Goal: Task Accomplishment & Management: Manage account settings

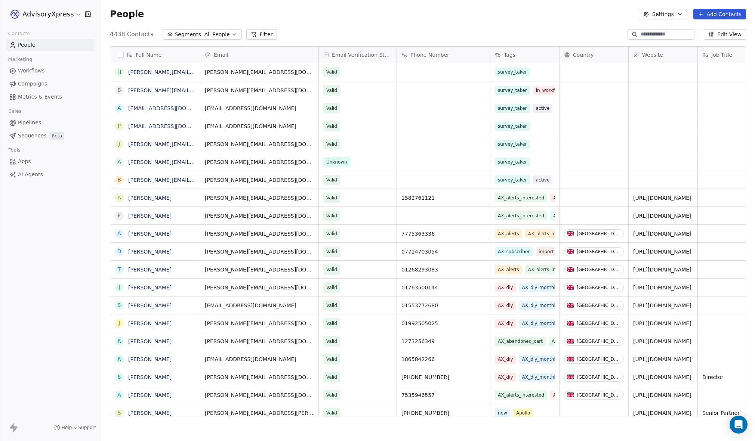
scroll to position [0, 0]
click at [258, 33] on button "Filter" at bounding box center [261, 34] width 31 height 10
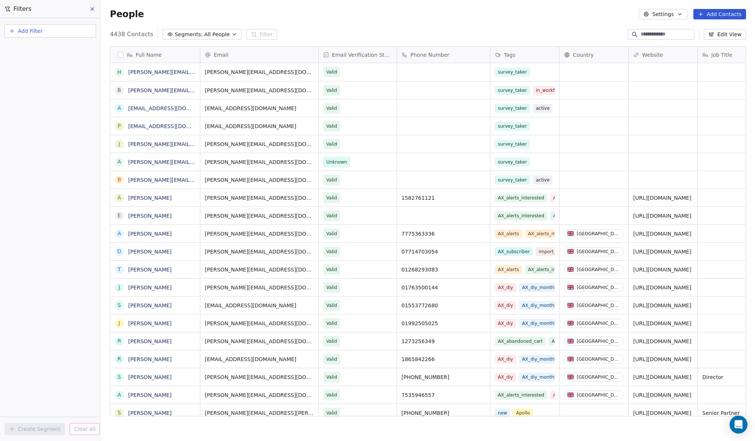
click at [46, 26] on button "Add Filter" at bounding box center [50, 30] width 92 height 13
click at [30, 60] on span "Contact activity" at bounding box center [32, 61] width 41 height 8
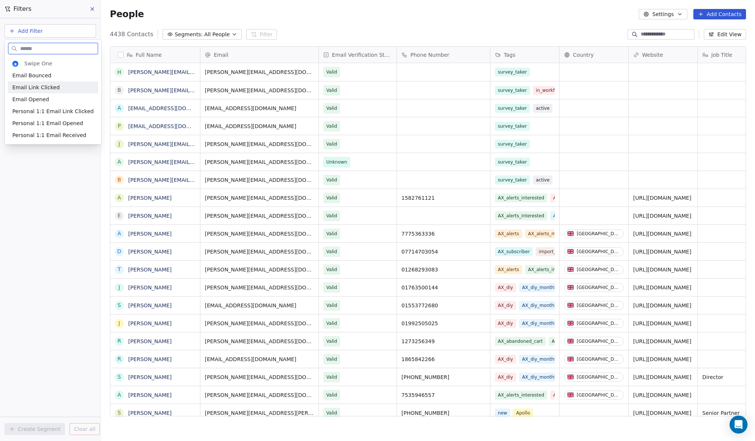
click at [52, 85] on span "Email Link Clicked" at bounding box center [35, 87] width 47 height 7
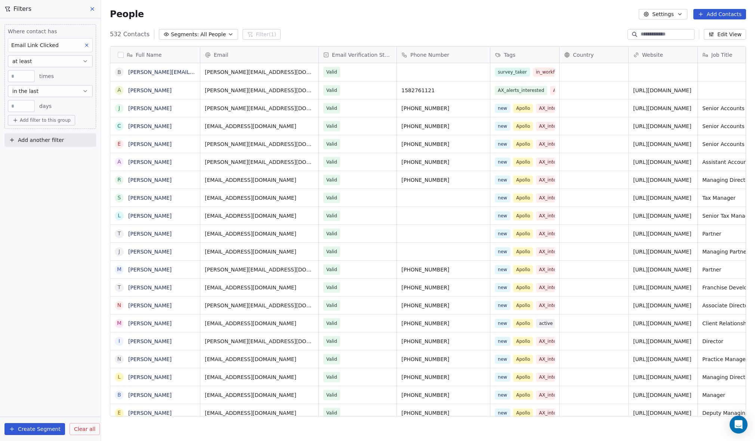
scroll to position [0, 0]
click at [29, 106] on input "**" at bounding box center [21, 106] width 23 height 6
type input "*"
type input "**"
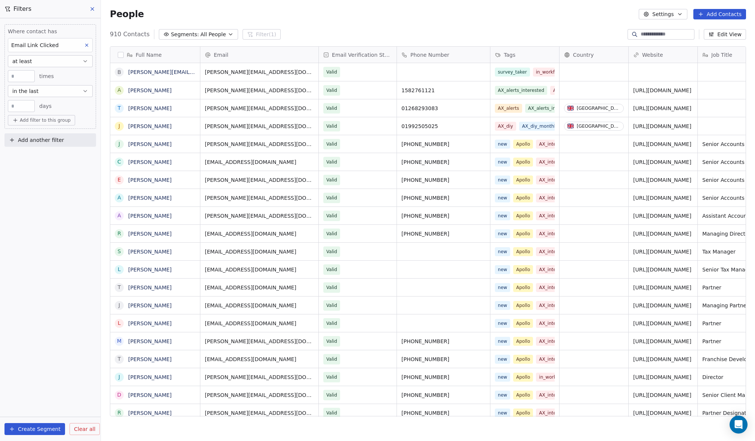
scroll to position [389, 654]
click at [39, 119] on span "Add filter to this group" at bounding box center [45, 120] width 51 height 6
click at [38, 138] on span "Contact properties" at bounding box center [40, 137] width 49 height 8
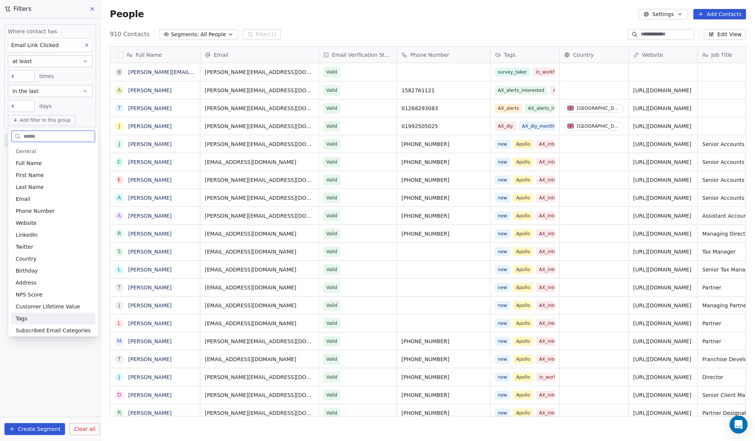
click at [22, 316] on span "Tags" at bounding box center [22, 318] width 12 height 7
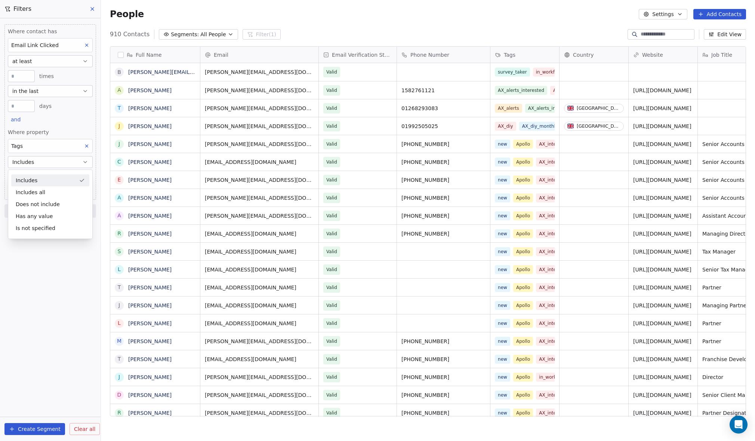
click at [38, 177] on div "Includes" at bounding box center [50, 180] width 78 height 12
click at [37, 176] on body "AdvisoryXpress Contacts People Marketing Workflows Campaigns Metrics & Events S…" at bounding box center [377, 220] width 755 height 441
type input "**********"
click at [17, 198] on button "Suggestions" at bounding box center [18, 200] width 6 height 6
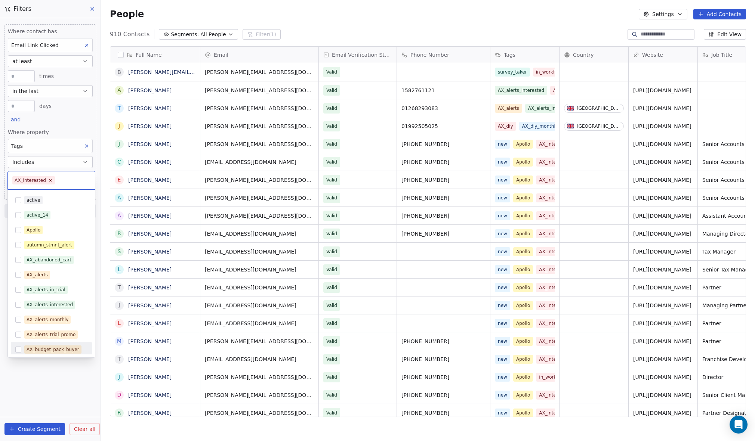
click at [41, 381] on html "AdvisoryXpress Contacts People Marketing Workflows Campaigns Metrics & Events S…" at bounding box center [377, 220] width 755 height 441
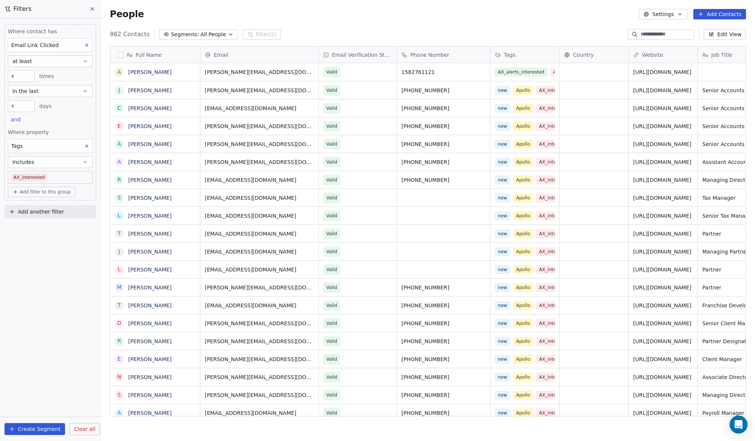
click at [640, 34] on input at bounding box center [666, 34] width 52 height 7
click at [47, 211] on span "Add another filter" at bounding box center [41, 212] width 46 height 8
click at [39, 228] on span "Contact properties" at bounding box center [36, 230] width 49 height 8
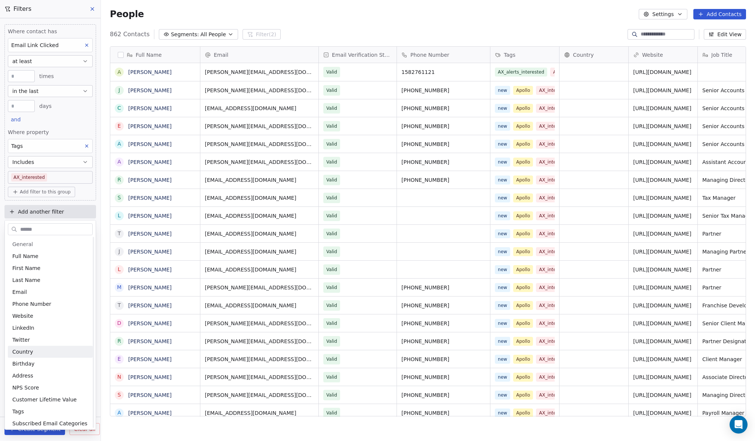
scroll to position [12, 0]
click at [21, 398] on span "Tags" at bounding box center [18, 399] width 12 height 7
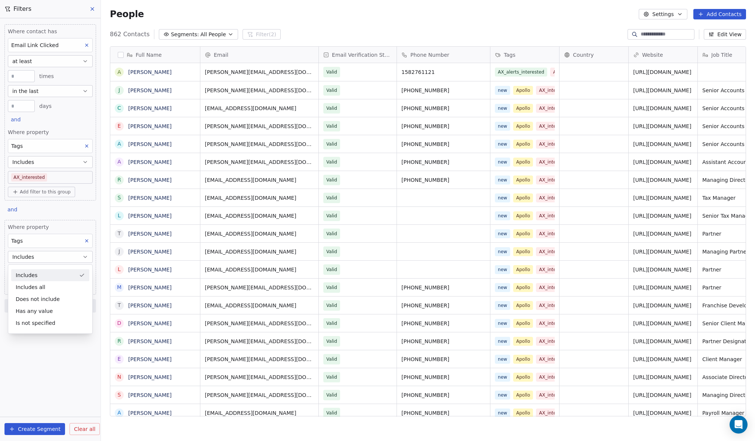
click at [59, 242] on div "Tags" at bounding box center [50, 241] width 85 height 14
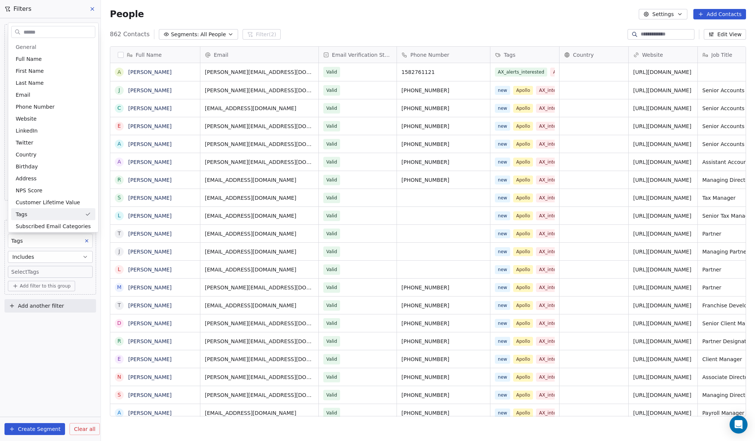
click at [59, 242] on html "AdvisoryXpress Contacts People Marketing Workflows Campaigns Metrics & Events S…" at bounding box center [377, 220] width 755 height 441
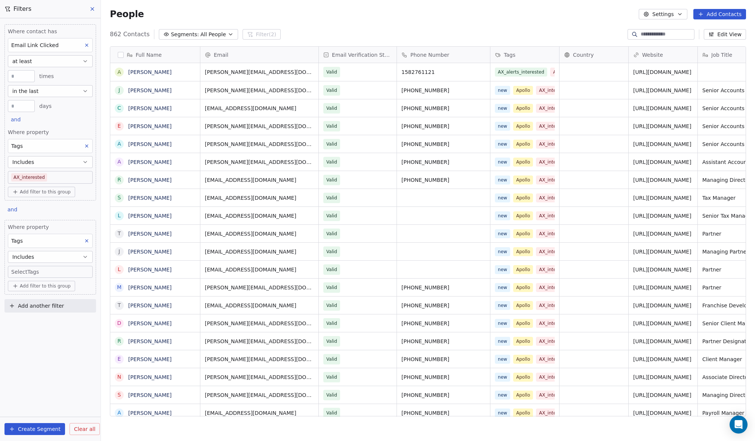
click at [59, 242] on div "Tags" at bounding box center [50, 241] width 85 height 14
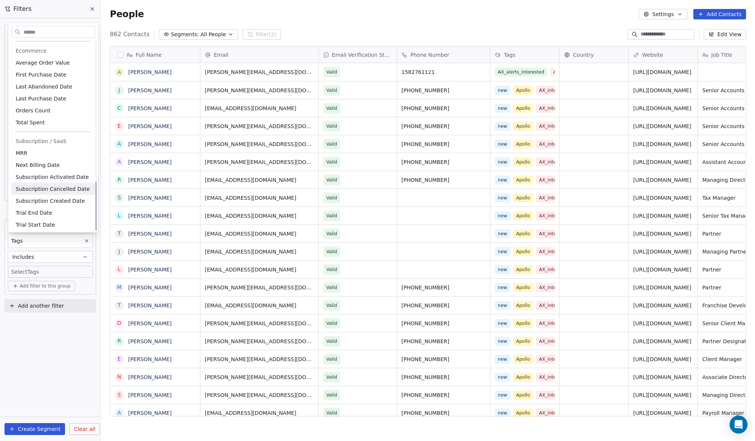
scroll to position [549, 0]
click at [54, 321] on html "AdvisoryXpress Contacts People Marketing Workflows Campaigns Metrics & Events S…" at bounding box center [377, 220] width 755 height 441
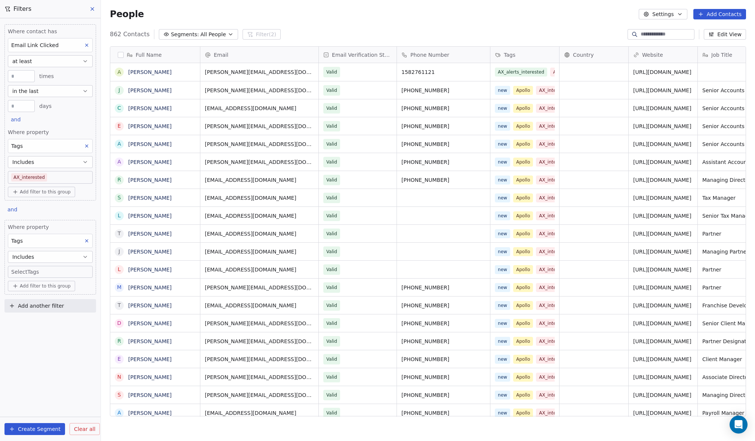
click at [47, 257] on button "Includes" at bounding box center [50, 257] width 85 height 12
click at [32, 298] on div "Does not include" at bounding box center [50, 299] width 78 height 12
click at [34, 272] on body "AdvisoryXpress Contacts People Marketing Workflows Campaigns Metrics & Events S…" at bounding box center [377, 220] width 755 height 441
type input "********"
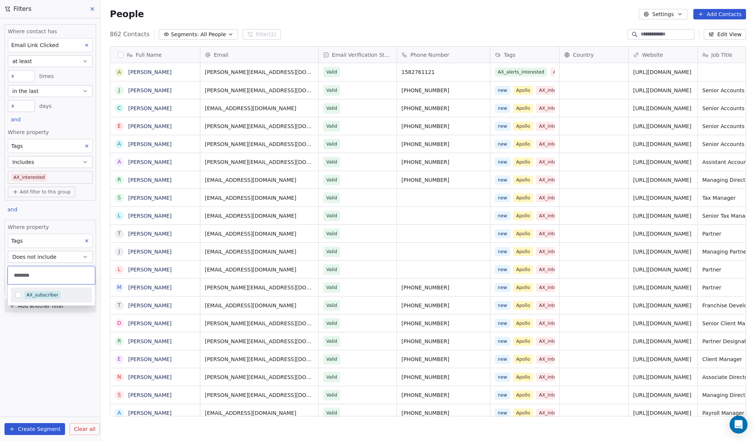
click at [19, 294] on button "Suggestions" at bounding box center [18, 295] width 6 height 6
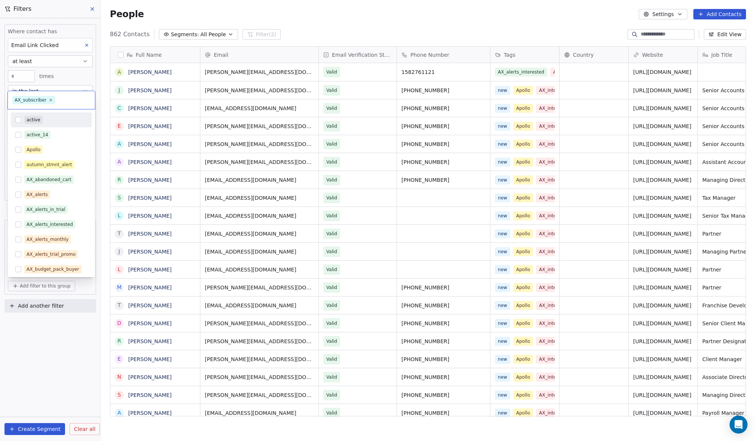
click at [37, 359] on html "AdvisoryXpress Contacts People Marketing Workflows Campaigns Metrics & Events S…" at bounding box center [377, 220] width 755 height 441
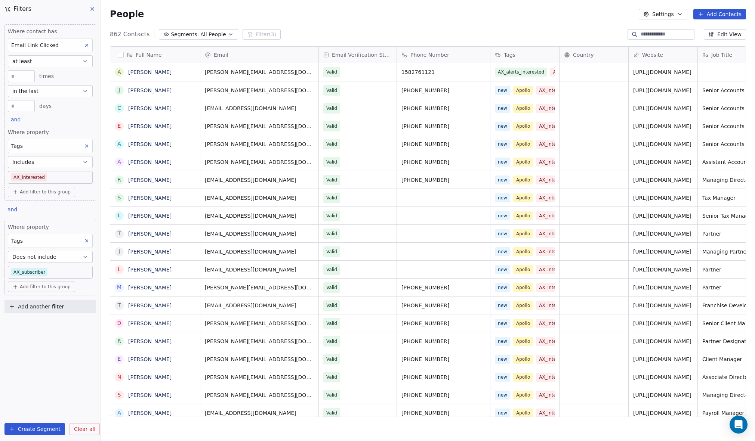
scroll to position [0, 0]
click at [32, 428] on button "Create Segment" at bounding box center [34, 429] width 61 height 12
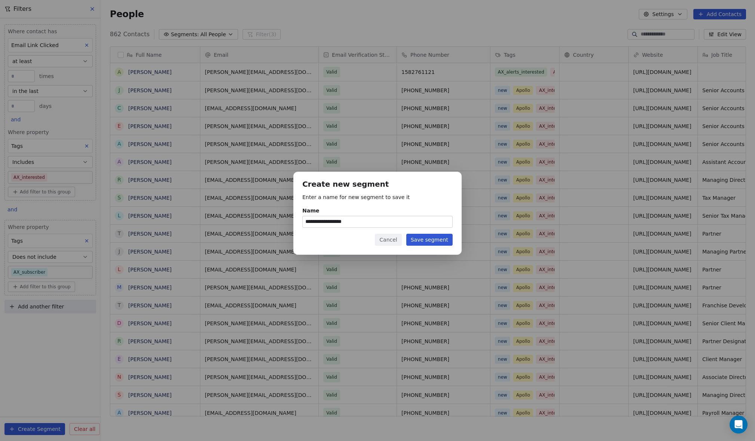
type input "**********"
click at [417, 238] on button "Save segment" at bounding box center [429, 240] width 46 height 12
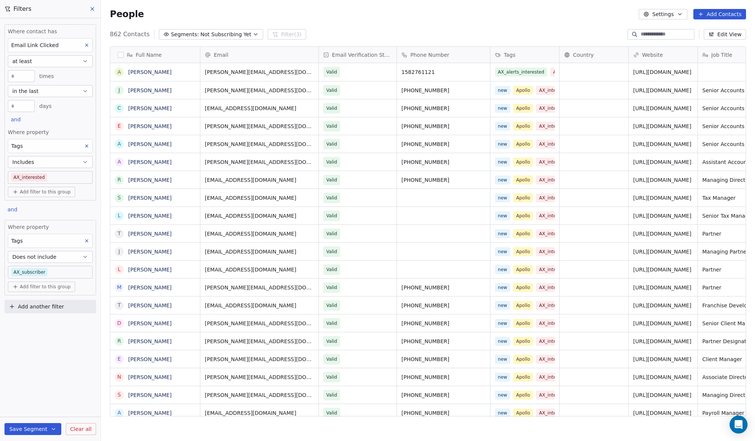
click at [677, 12] on button "Settings" at bounding box center [662, 14] width 48 height 10
drag, startPoint x: 349, startPoint y: 24, endPoint x: 209, endPoint y: 20, distance: 139.8
click at [349, 24] on html "AdvisoryXpress Contacts People Marketing Workflows Campaigns Metrics & Events S…" at bounding box center [377, 220] width 755 height 441
click at [119, 54] on button "button" at bounding box center [121, 55] width 6 height 6
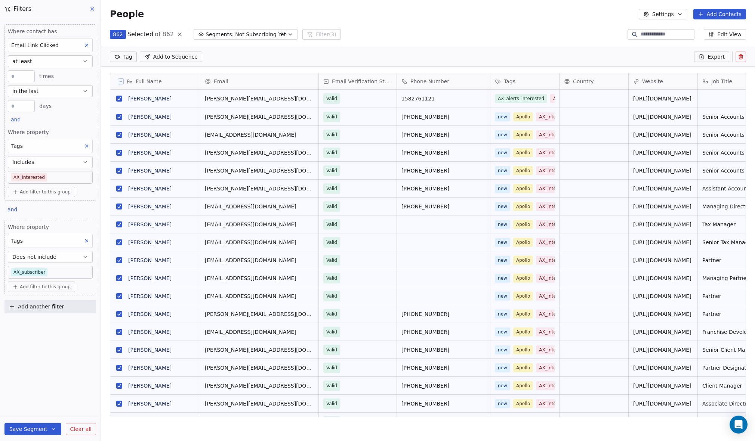
scroll to position [0, 0]
click at [705, 54] on button "Export" at bounding box center [711, 57] width 35 height 10
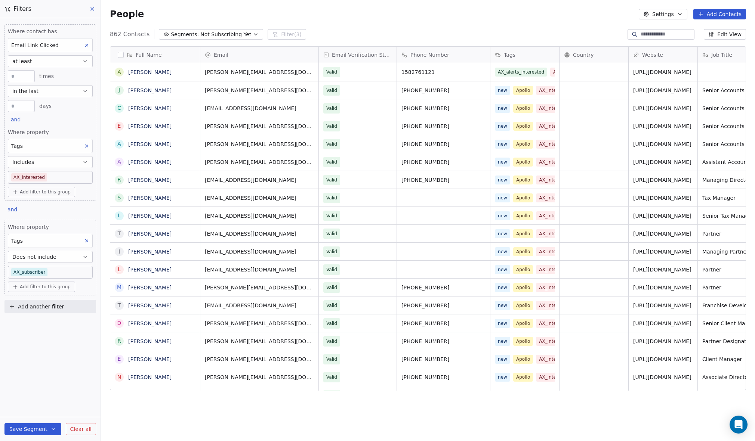
scroll to position [389, 654]
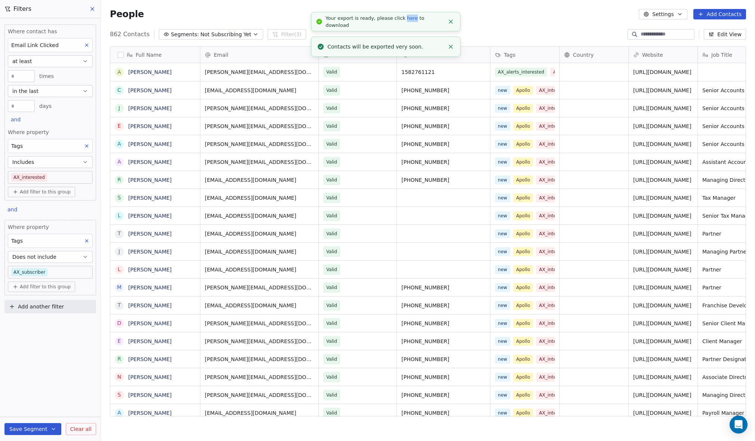
click at [451, 20] on icon "Close toast" at bounding box center [450, 21] width 7 height 7
click at [450, 22] on line "Close toast" at bounding box center [450, 22] width 3 height 3
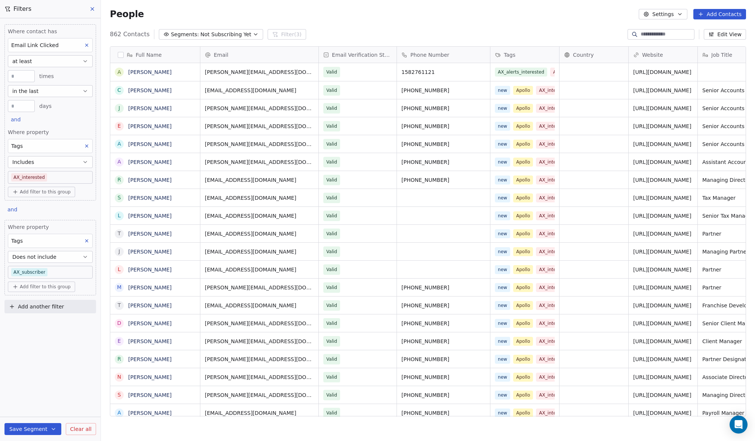
click at [640, 33] on input at bounding box center [666, 34] width 52 height 7
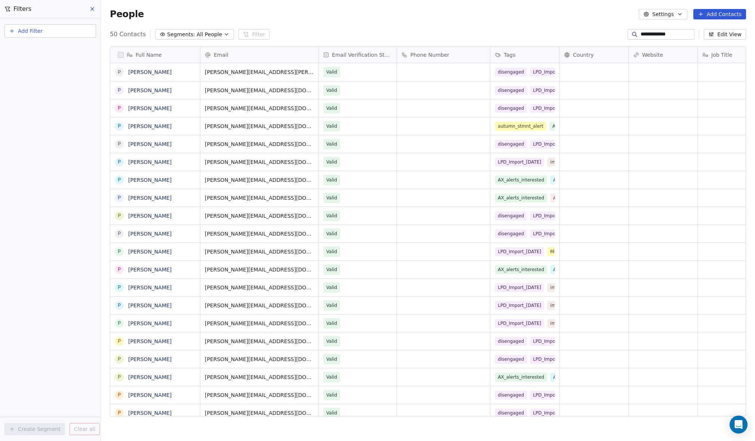
scroll to position [0, 0]
drag, startPoint x: 662, startPoint y: 34, endPoint x: 611, endPoint y: 29, distance: 50.7
click at [611, 29] on div "**********" at bounding box center [428, 34] width 654 height 12
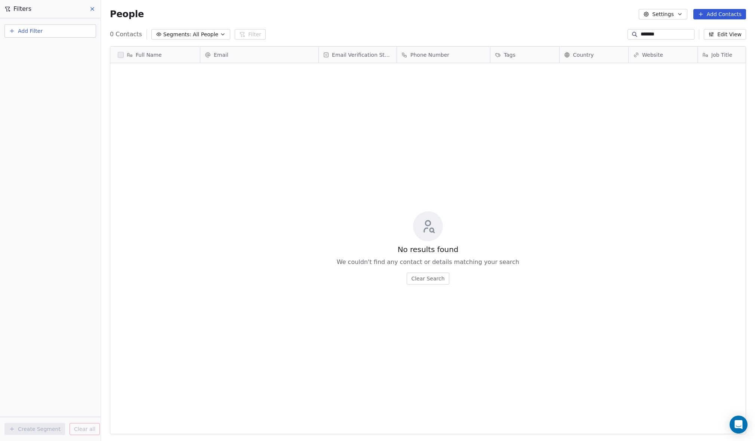
drag, startPoint x: 650, startPoint y: 35, endPoint x: 599, endPoint y: 28, distance: 51.6
click at [599, 28] on section "People Settings Add Contacts 0 Contacts Segments: All People Filter ******* Edi…" at bounding box center [428, 220] width 654 height 441
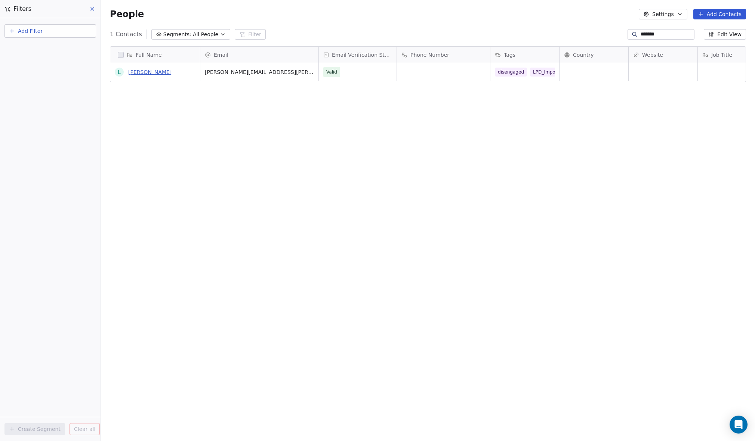
type input "*******"
click at [140, 72] on link "[PERSON_NAME]" at bounding box center [149, 72] width 43 height 6
